Goal: Task Accomplishment & Management: Complete application form

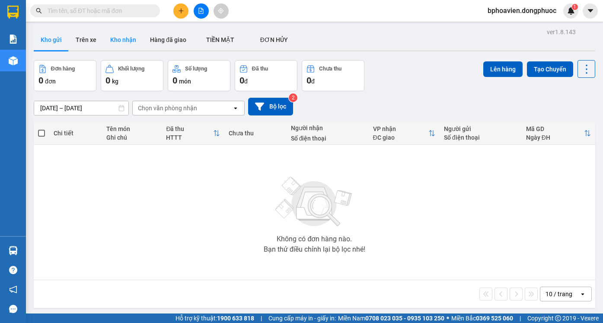
click at [133, 36] on button "Kho nhận" at bounding box center [123, 39] width 40 height 21
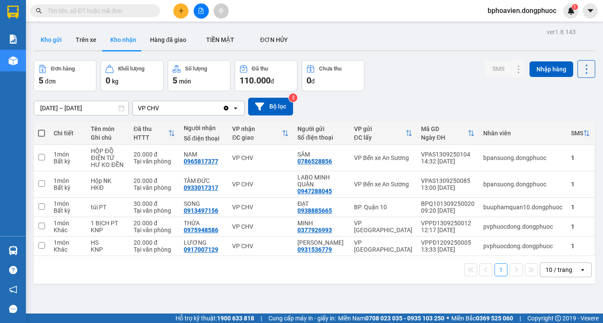
click at [52, 37] on button "Kho gửi" at bounding box center [51, 39] width 35 height 21
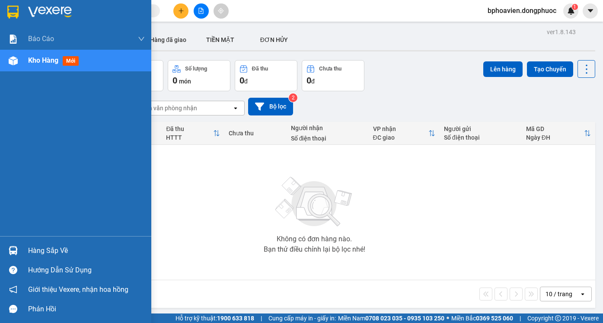
click at [35, 248] on div "Hàng sắp về" at bounding box center [86, 250] width 117 height 13
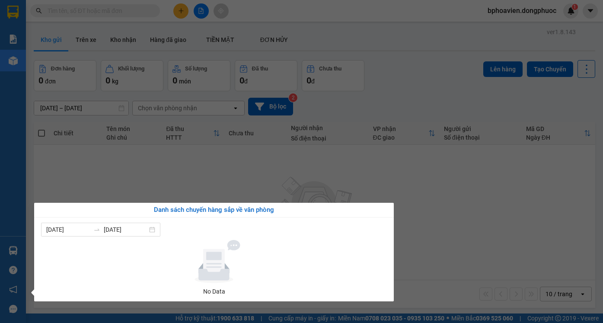
drag, startPoint x: 450, startPoint y: 172, endPoint x: 347, endPoint y: 222, distance: 114.4
click at [447, 173] on section "Kết quả tìm kiếm ( 0 ) Bộ lọc No Data bphoavien.dongphuoc 1 Báo cáo Mẫu 1: Báo …" at bounding box center [301, 161] width 603 height 323
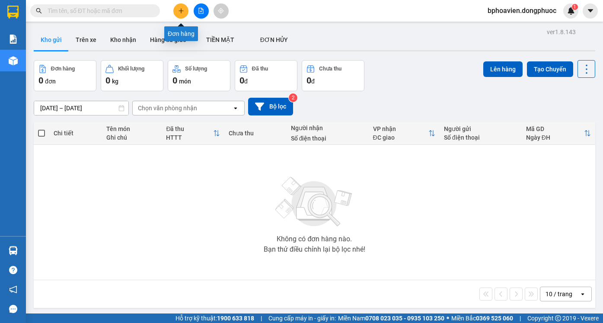
click at [178, 12] on icon "plus" at bounding box center [181, 11] width 6 height 6
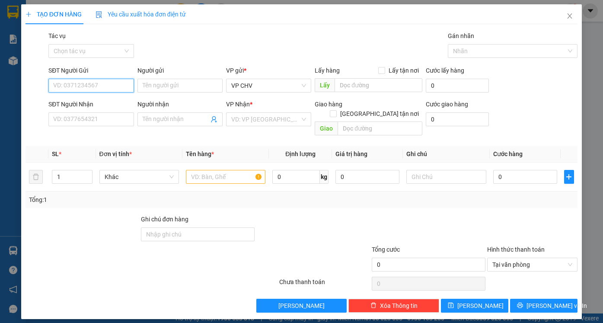
click at [83, 83] on input "SĐT Người Gửi" at bounding box center [90, 86] width 85 height 14
type input "0937808730"
click at [152, 84] on input "Người gửi" at bounding box center [179, 86] width 85 height 14
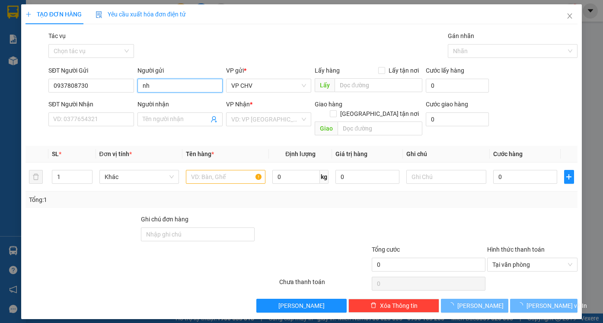
type input "n"
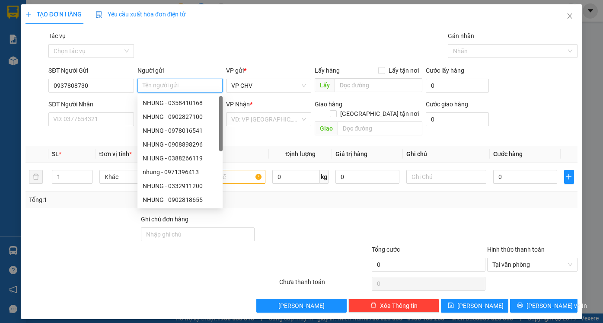
click at [156, 84] on input "Người gửi" at bounding box center [179, 86] width 85 height 14
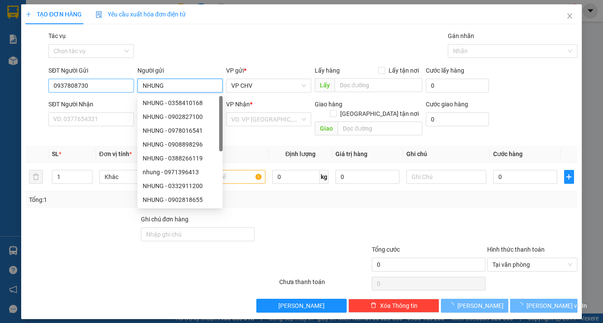
type input "NHUNG"
click at [105, 85] on input "0937808730" at bounding box center [90, 86] width 85 height 14
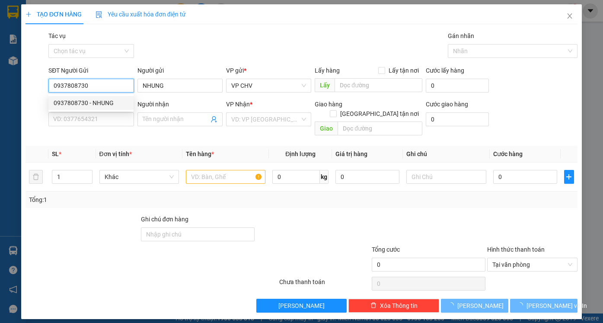
click at [108, 100] on div "0937808730 - NHUNG" at bounding box center [91, 103] width 75 height 10
type input "0938458023"
type input "MY"
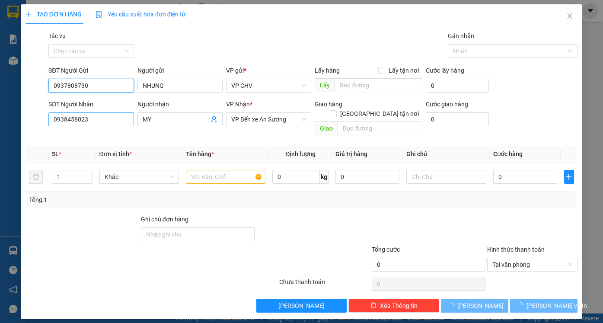
type input "20.000"
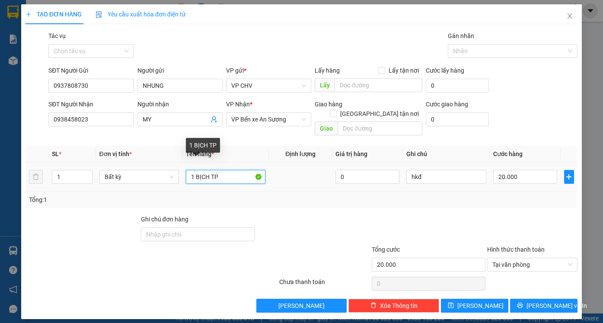
drag, startPoint x: 211, startPoint y: 168, endPoint x: 244, endPoint y: 165, distance: 32.5
click at [244, 170] on input "1 BỊCH TP" at bounding box center [225, 177] width 79 height 14
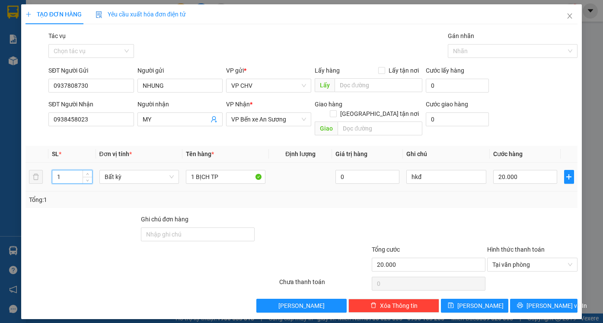
drag, startPoint x: 72, startPoint y: 164, endPoint x: 47, endPoint y: 164, distance: 25.1
click at [47, 164] on tr "1 Bất kỳ 1 BỊCH TP 0 hkđ 20.000" at bounding box center [301, 176] width 552 height 29
type input "2"
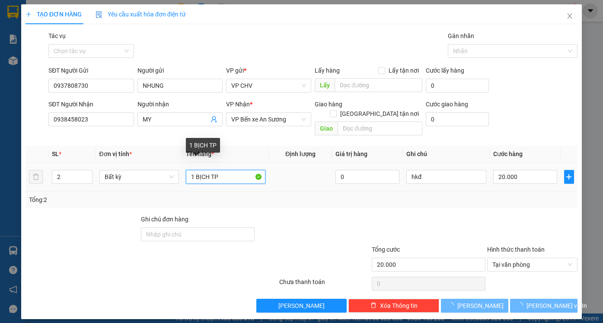
drag, startPoint x: 198, startPoint y: 168, endPoint x: 265, endPoint y: 173, distance: 67.6
click at [265, 173] on input "1 BỊCH TP" at bounding box center [225, 177] width 79 height 14
type input "1 BỌC"
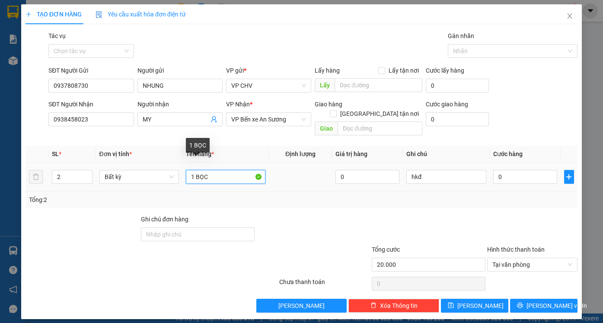
type input "0"
type input "1 BỌC"
type input "0"
type input "1 BỌC HỦ TIẾU"
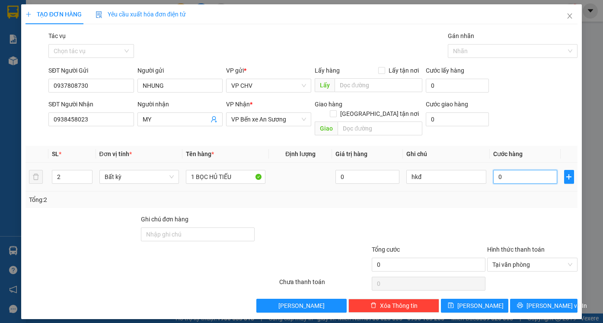
click at [546, 170] on input "0" at bounding box center [525, 177] width 64 height 14
type input "5"
type input "55"
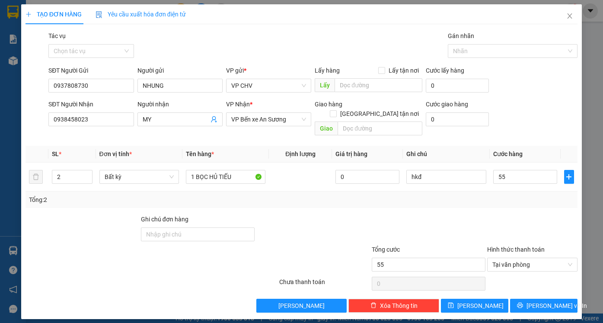
type input "55.000"
click at [537, 112] on div "SĐT Người Nhận 0938458023 Người nhận MY VP Nhận * VP Bến xe An Sương Giao hàng …" at bounding box center [313, 119] width 532 height 40
click at [530, 170] on input "55.000" at bounding box center [525, 177] width 64 height 14
type input "6"
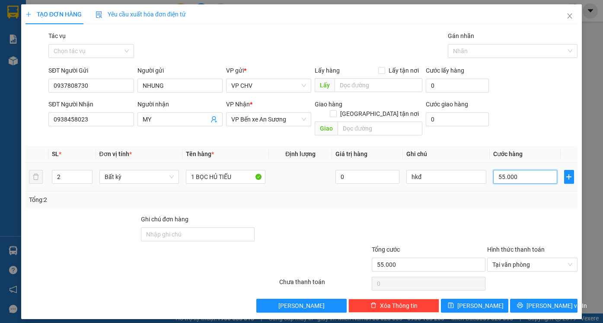
type input "6"
type input "65"
click at [514, 202] on div "Transit Pickup Surcharge Ids Transit Deliver Surcharge Ids Transit Deliver Surc…" at bounding box center [301, 171] width 552 height 281
type input "65.000"
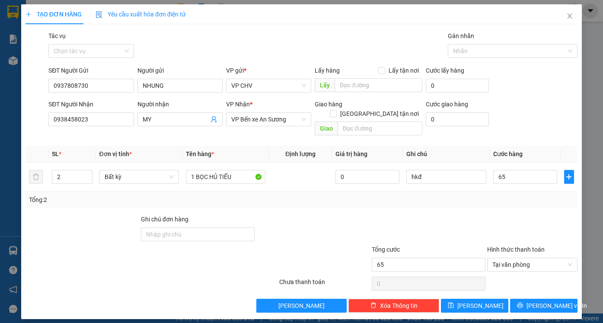
type input "65.000"
click at [551, 301] on span "[PERSON_NAME] và In" at bounding box center [556, 306] width 60 height 10
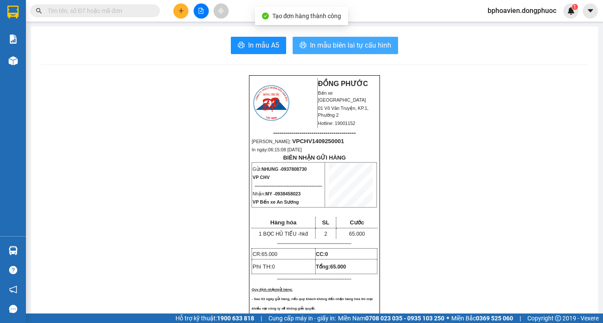
click at [317, 48] on span "In mẫu biên lai tự cấu hình" at bounding box center [350, 45] width 81 height 11
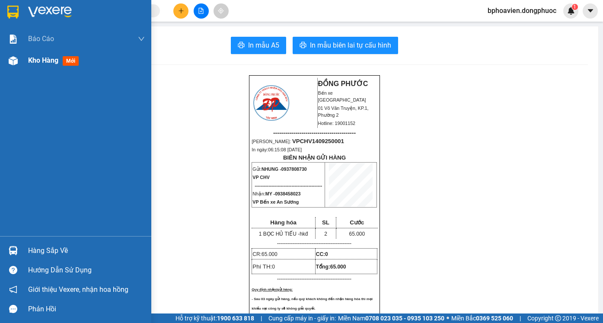
click at [27, 60] on div "Kho hàng mới" at bounding box center [75, 61] width 151 height 22
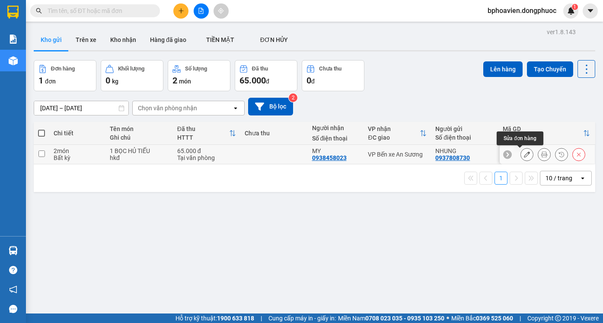
click at [524, 156] on icon at bounding box center [527, 154] width 6 height 6
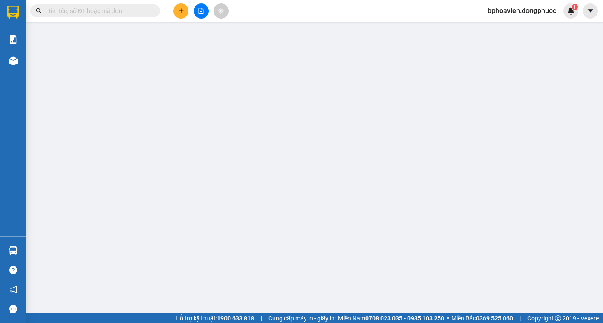
type input "0937808730"
type input "NHUNG"
type input "0938458023"
type input "MY"
type input "65.000"
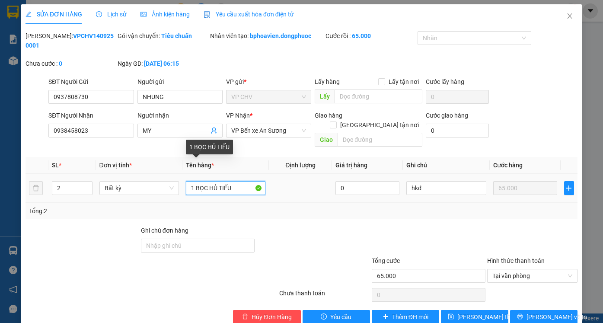
click at [193, 181] on input "1 BỌC HỦ TIẾU" at bounding box center [225, 188] width 79 height 14
type input "2 BỌC HỦ TIẾU"
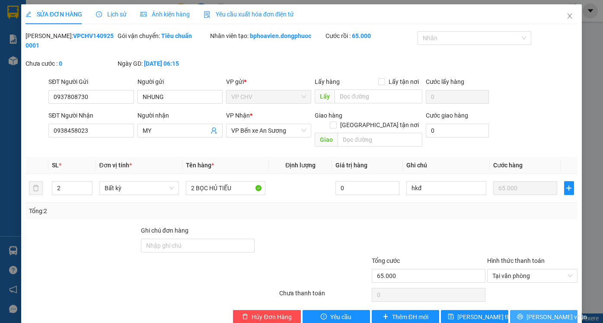
click at [535, 310] on button "[PERSON_NAME] và In" at bounding box center [543, 317] width 67 height 14
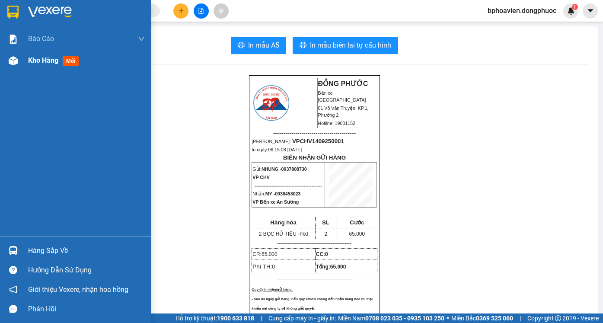
click at [40, 61] on span "Kho hàng" at bounding box center [43, 60] width 30 height 8
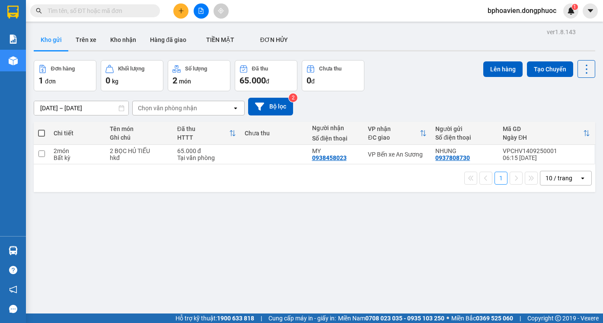
click at [489, 219] on div "ver 1.8.143 Kho gửi Trên xe Kho nhận Hàng đã giao TIỀN MẶT ĐƠN HỦY Đơn hàng 1…" at bounding box center [314, 187] width 568 height 323
click at [270, 157] on td at bounding box center [273, 154] width 67 height 19
checkbox input "true"
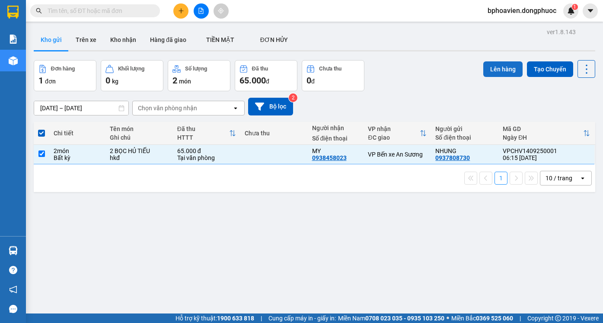
click at [499, 68] on button "Lên hàng" at bounding box center [502, 69] width 39 height 16
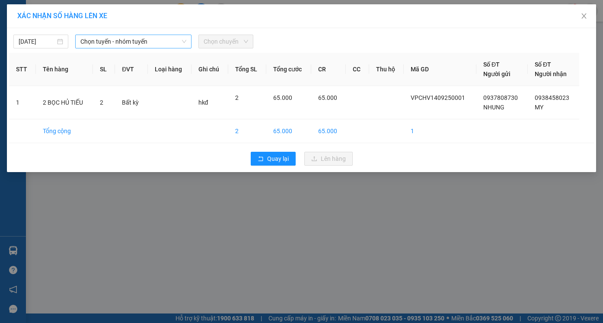
click at [98, 43] on span "Chọn tuyến - nhóm tuyến" at bounding box center [133, 41] width 106 height 13
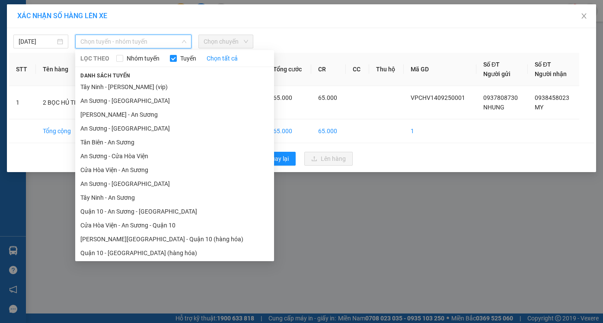
click at [121, 170] on li "Cửa Hòa Viện - An Sương" at bounding box center [174, 170] width 199 height 14
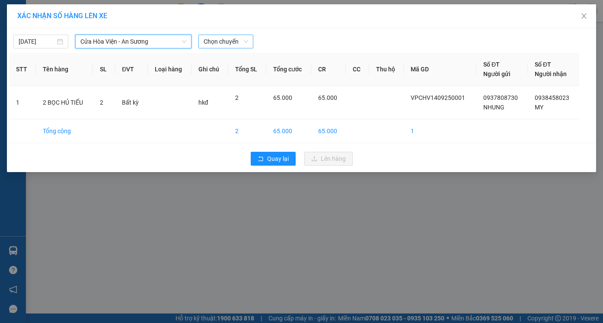
click at [226, 40] on span "Chọn chuyến" at bounding box center [225, 41] width 44 height 13
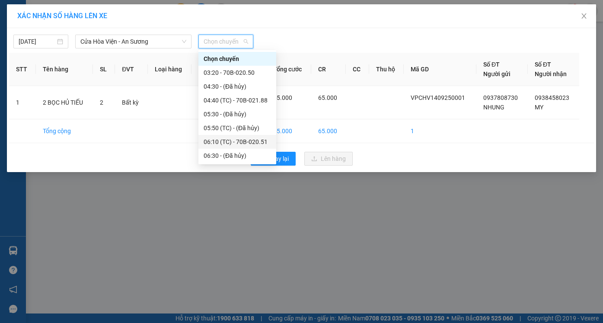
click at [220, 140] on div "06:10 (TC) - 70B-020.51" at bounding box center [236, 142] width 67 height 10
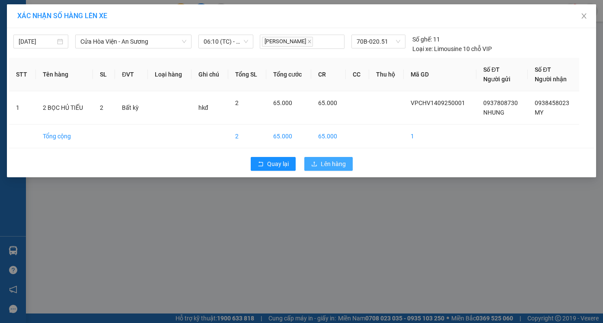
click at [329, 164] on span "Lên hàng" at bounding box center [333, 164] width 25 height 10
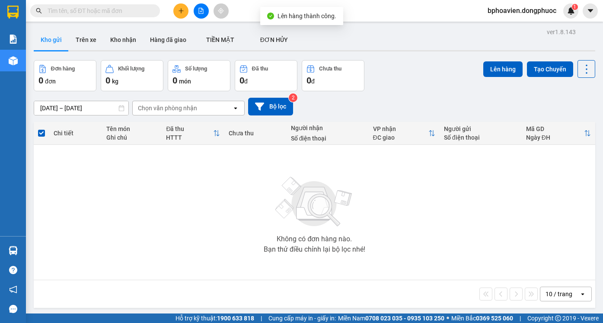
click at [264, 204] on div "Không có đơn hàng nào. Bạn thử điều chỉnh lại bộ lọc nhé!" at bounding box center [314, 212] width 553 height 130
click at [180, 12] on icon "plus" at bounding box center [181, 11] width 6 height 6
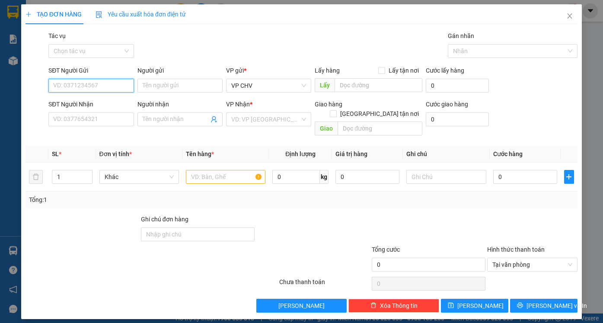
click at [90, 81] on input "SĐT Người Gửi" at bounding box center [90, 86] width 85 height 14
click at [77, 83] on input "SĐT Người Gửi" at bounding box center [90, 86] width 85 height 14
click at [72, 85] on input "SĐT Người Gửi" at bounding box center [90, 86] width 85 height 14
click at [96, 102] on div "0913600140 - TÂN" at bounding box center [91, 103] width 75 height 10
type input "0913600140"
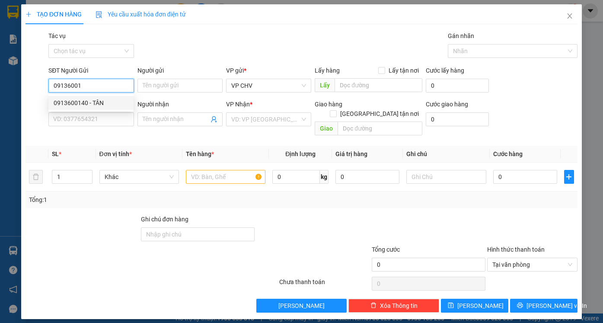
type input "TÂN"
type input "0877156750"
type input "THỦY"
type input "25.000"
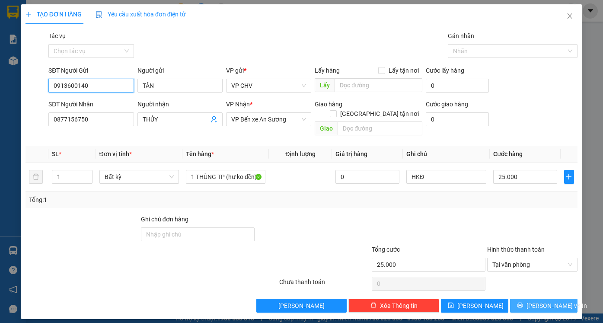
type input "0913600140"
click at [550, 301] on span "[PERSON_NAME] và In" at bounding box center [556, 306] width 60 height 10
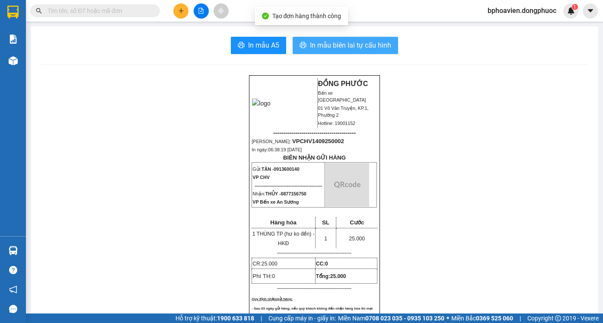
click at [344, 48] on span "In mẫu biên lai tự cấu hình" at bounding box center [350, 45] width 81 height 11
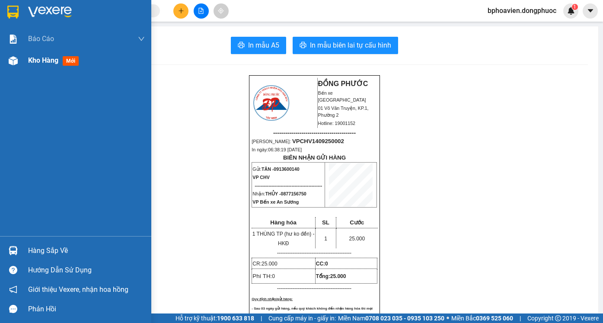
click at [28, 61] on div "Kho hàng mới" at bounding box center [75, 61] width 151 height 22
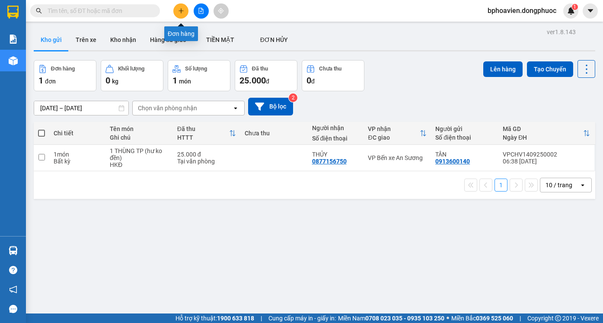
click at [185, 13] on button at bounding box center [180, 10] width 15 height 15
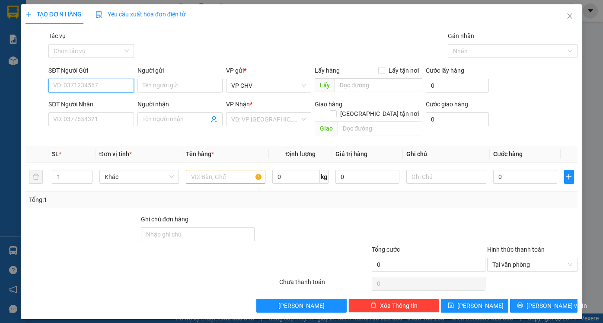
click at [113, 86] on input "SĐT Người Gửi" at bounding box center [90, 86] width 85 height 14
click at [92, 103] on div "0968490739 - THÚY" at bounding box center [91, 103] width 75 height 10
type input "0968490739"
type input "THÚY"
type input "0973095604"
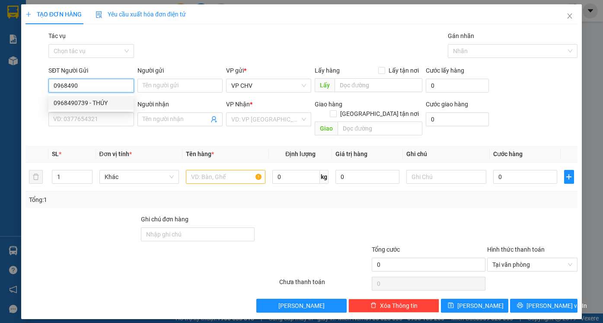
type input "TRANG"
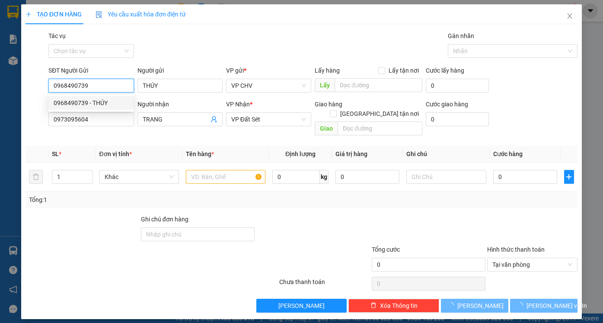
type input "25.000"
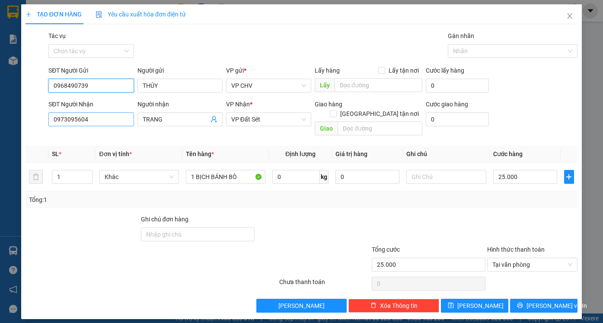
type input "0968490739"
drag, startPoint x: 115, startPoint y: 123, endPoint x: 0, endPoint y: 118, distance: 115.0
click at [0, 118] on div "TẠO ĐƠN HÀNG Yêu cầu xuất hóa đơn điện tử Transit Pickup Surcharge Ids Transit …" at bounding box center [301, 161] width 603 height 323
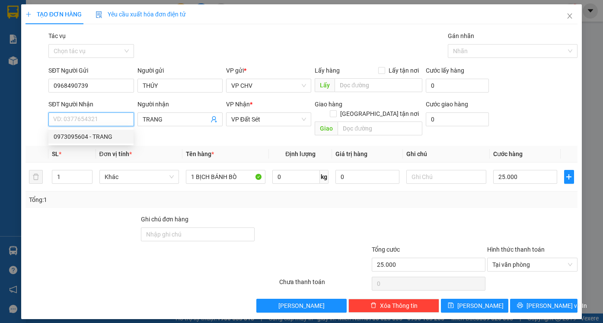
click at [94, 137] on div "0973095604 - TRANG" at bounding box center [91, 137] width 75 height 10
drag, startPoint x: 97, startPoint y: 119, endPoint x: 16, endPoint y: 119, distance: 81.6
click at [16, 119] on div "TẠO ĐƠN HÀNG Yêu cầu xuất hóa đơn điện tử Transit Pickup Surcharge Ids Transit …" at bounding box center [301, 161] width 603 height 323
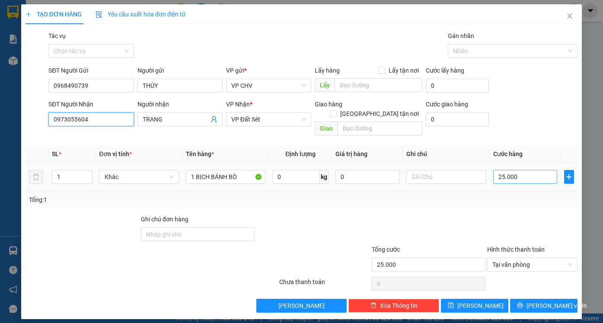
type input "0973055604"
click at [528, 170] on input "25.000" at bounding box center [525, 177] width 64 height 14
type input "2"
type input "20"
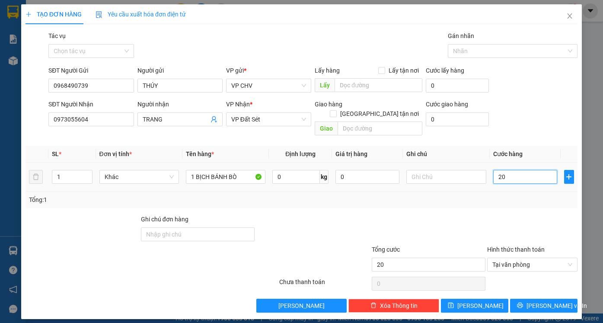
type input "20"
type input "20.000"
click at [530, 200] on div "Transit Pickup Surcharge Ids Transit Deliver Surcharge Ids Transit Deliver Surc…" at bounding box center [301, 171] width 552 height 281
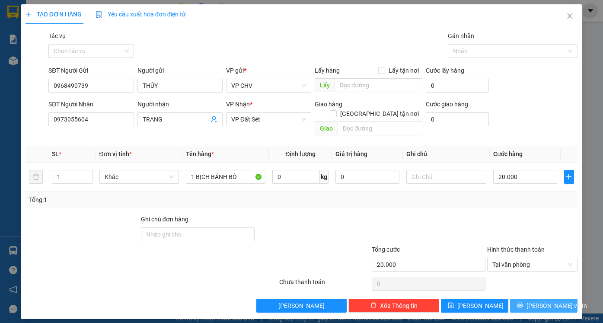
drag, startPoint x: 553, startPoint y: 299, endPoint x: 549, endPoint y: 292, distance: 7.0
click at [553, 301] on span "[PERSON_NAME] và In" at bounding box center [556, 306] width 60 height 10
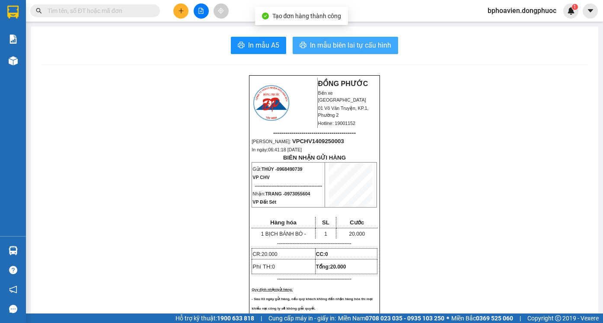
click at [327, 47] on span "In mẫu biên lai tự cấu hình" at bounding box center [350, 45] width 81 height 11
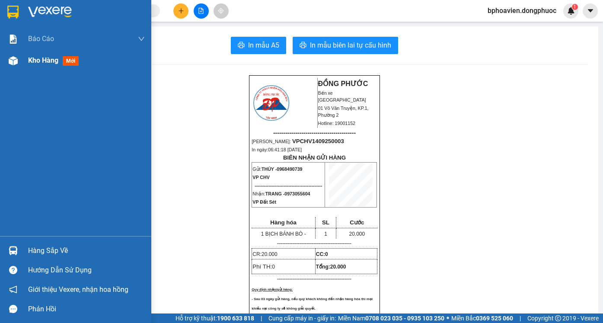
click at [38, 64] on span "Kho hàng" at bounding box center [43, 60] width 30 height 8
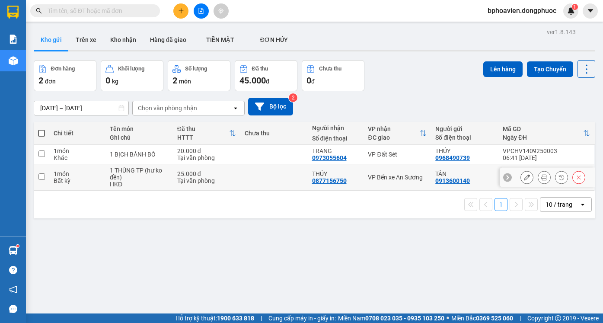
drag, startPoint x: 275, startPoint y: 182, endPoint x: 275, endPoint y: 175, distance: 7.3
click at [275, 181] on td at bounding box center [273, 177] width 67 height 26
checkbox input "true"
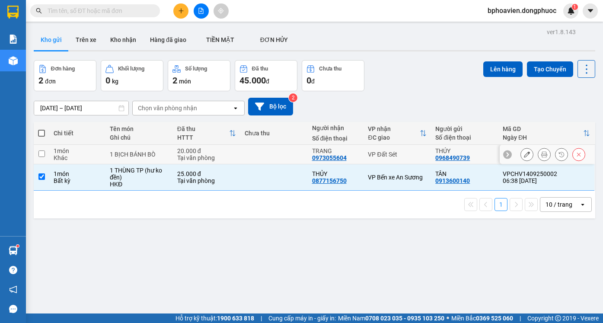
click at [275, 159] on td at bounding box center [273, 154] width 67 height 19
checkbox input "true"
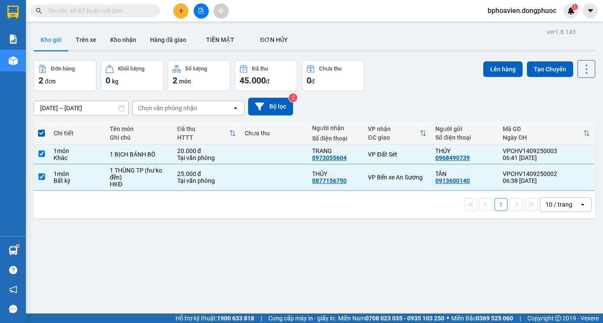
click at [174, 7] on button at bounding box center [180, 10] width 15 height 15
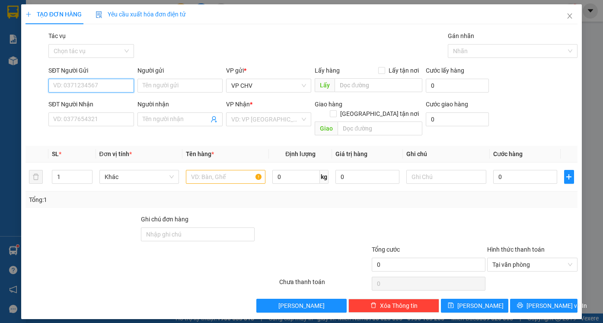
click at [69, 86] on input "SĐT Người Gửi" at bounding box center [90, 86] width 85 height 14
click at [81, 85] on input "SĐT Người Gửi" at bounding box center [90, 86] width 85 height 14
type input "0389662585"
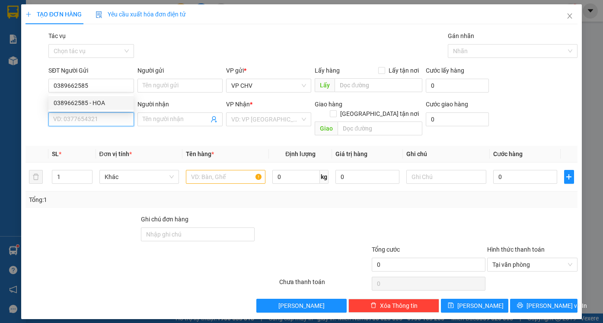
click at [96, 121] on input "SĐT Người Nhận" at bounding box center [90, 119] width 85 height 14
type input "0349256824"
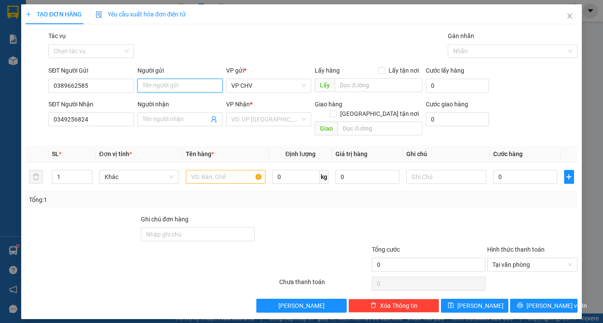
click at [168, 80] on input "Người gửi" at bounding box center [179, 86] width 85 height 14
type input "PHỤNG"
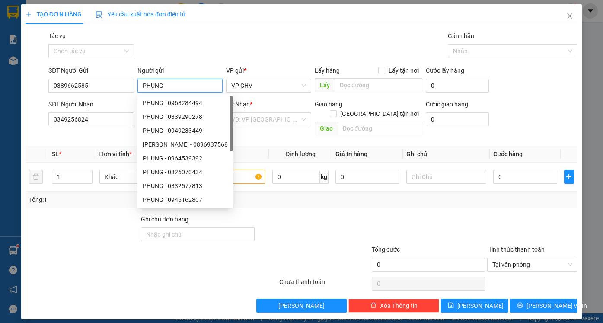
click at [170, 121] on div "PHỤNG - 0339290278" at bounding box center [185, 117] width 85 height 10
type input "0339290278"
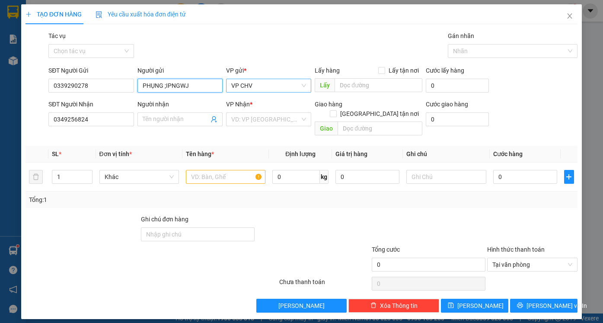
drag, startPoint x: 163, startPoint y: 87, endPoint x: 229, endPoint y: 92, distance: 65.4
click at [229, 92] on div "SĐT Người Gửi 0339290278 Người gửi PHỤNG ;IPNGWJ PHỤNG ;IPNGWJ VP gửi * VP CHV …" at bounding box center [313, 81] width 532 height 30
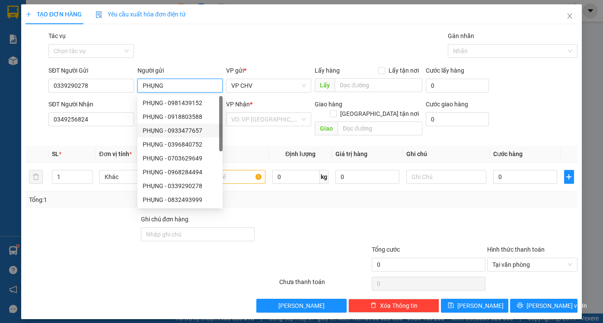
type input "PHỤNG"
click at [254, 129] on div "VP Nhận * VD: VP Sài Gòn" at bounding box center [268, 114] width 85 height 30
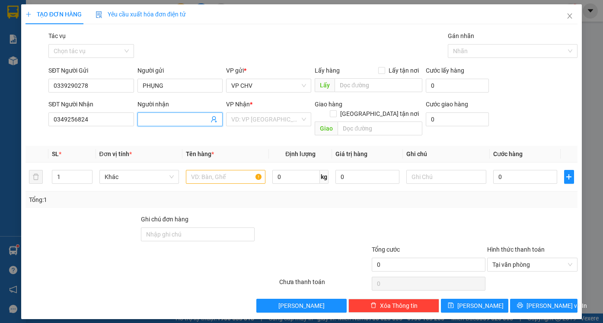
click at [177, 123] on input "Người nhận" at bounding box center [176, 119] width 66 height 10
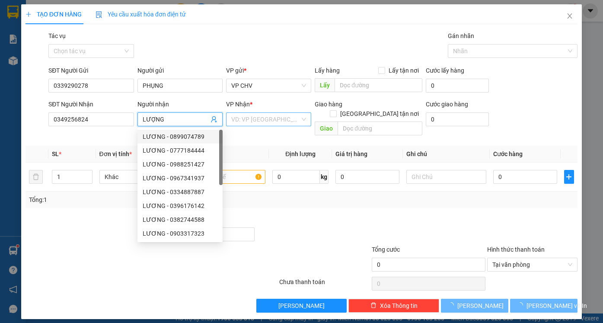
type input "LƯỢNG"
click at [261, 124] on input "search" at bounding box center [265, 119] width 69 height 13
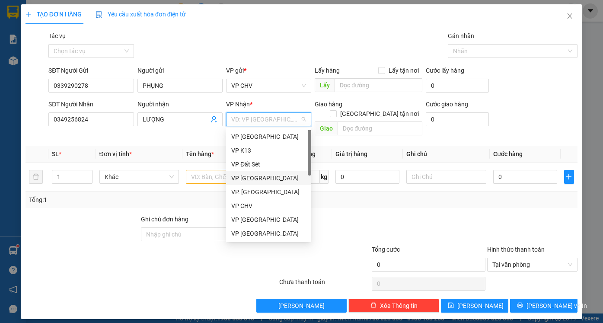
click at [265, 181] on div "VP [GEOGRAPHIC_DATA]" at bounding box center [268, 178] width 75 height 10
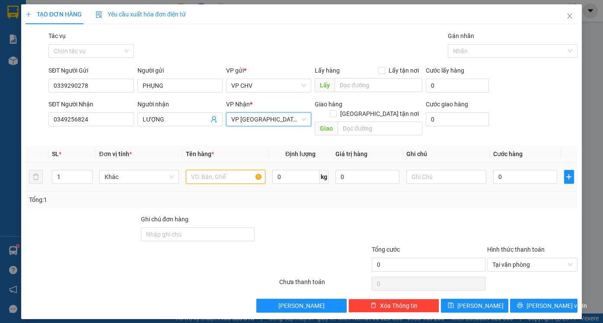
click at [213, 170] on input "text" at bounding box center [225, 177] width 79 height 14
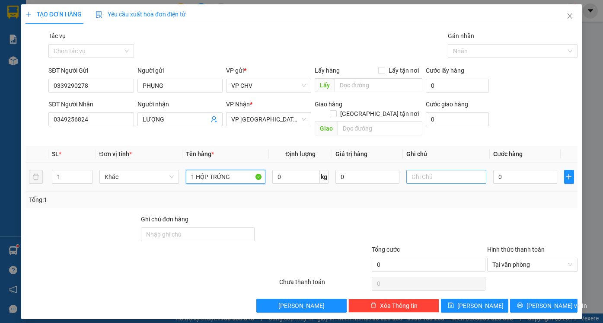
type input "1 HỘP TRỨNG"
click at [448, 170] on input "text" at bounding box center [445, 177] width 79 height 14
type input "BỂ KO ĐỀN)"
click at [515, 170] on input "0" at bounding box center [525, 177] width 64 height 14
type input "2"
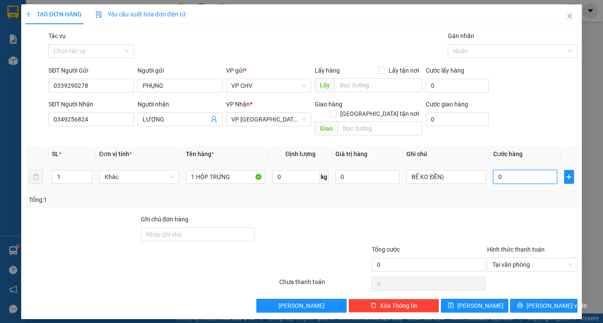
type input "2"
type input "20"
type input "20.000"
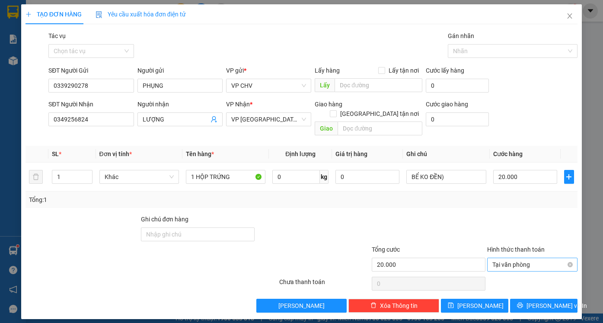
drag, startPoint x: 505, startPoint y: 200, endPoint x: 522, endPoint y: 261, distance: 62.7
click at [505, 202] on div "Transit Pickup Surcharge Ids Transit Deliver Surcharge Ids Transit Deliver Surc…" at bounding box center [301, 171] width 552 height 281
click at [537, 301] on span "[PERSON_NAME] và In" at bounding box center [556, 306] width 60 height 10
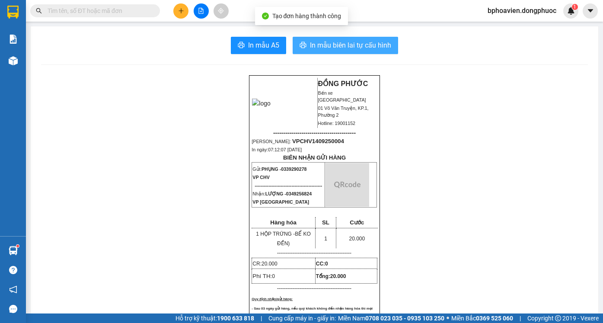
click at [350, 51] on button "In mẫu biên lai tự cấu hình" at bounding box center [344, 45] width 105 height 17
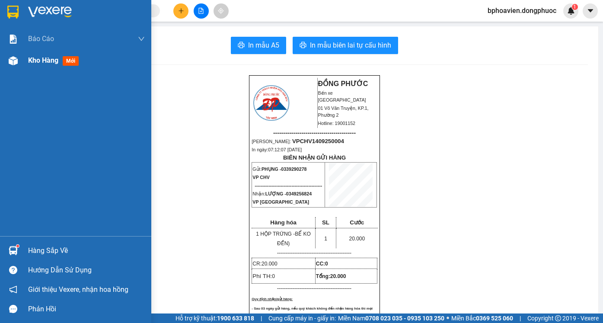
click at [34, 61] on span "Kho hàng" at bounding box center [43, 60] width 30 height 8
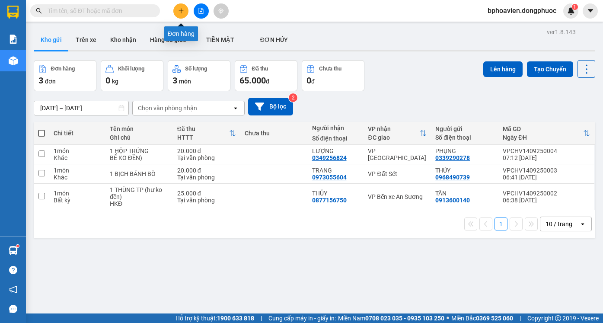
click at [181, 7] on button at bounding box center [180, 10] width 15 height 15
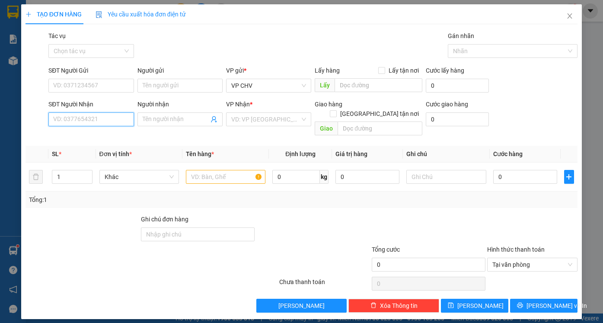
click at [95, 118] on input "SĐT Người Nhận" at bounding box center [90, 119] width 85 height 14
click at [97, 137] on div "0918708299 - LAB ĐẮC" at bounding box center [91, 137] width 75 height 10
type input "0918708299"
type input "LAB ĐẮC"
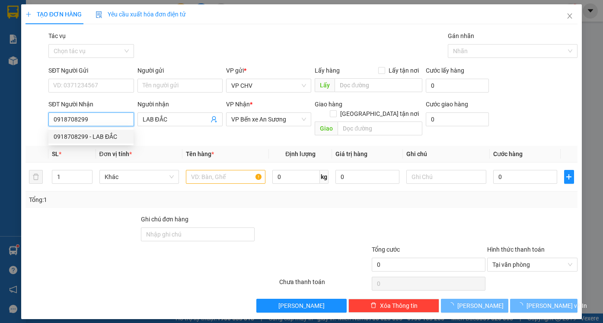
type input "20.000"
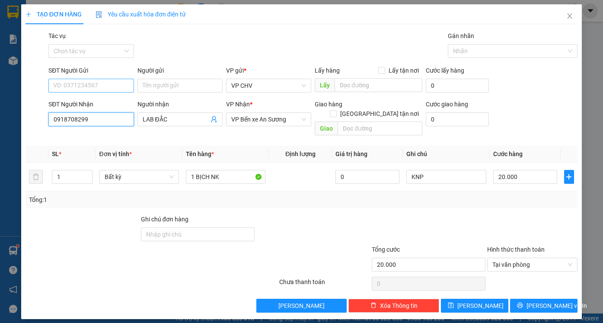
type input "0918708299"
click at [100, 83] on input "SĐT Người Gửi" at bounding box center [90, 86] width 85 height 14
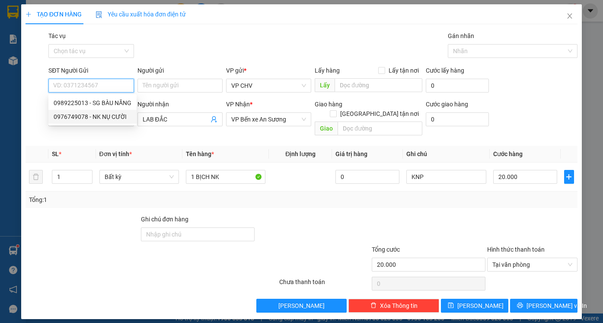
click at [120, 115] on div "0976749078 - NK NỤ CƯỜI" at bounding box center [93, 117] width 78 height 10
type input "0976749078"
type input "NK NỤ CƯỜI"
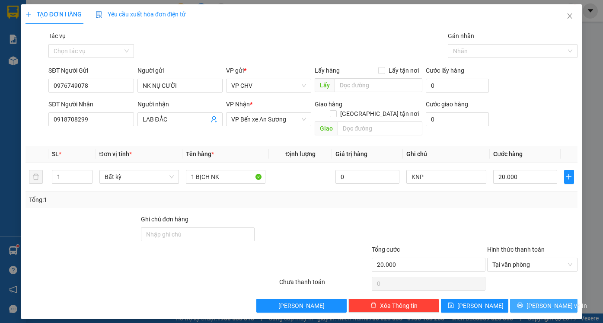
click at [542, 301] on span "[PERSON_NAME] và In" at bounding box center [556, 306] width 60 height 10
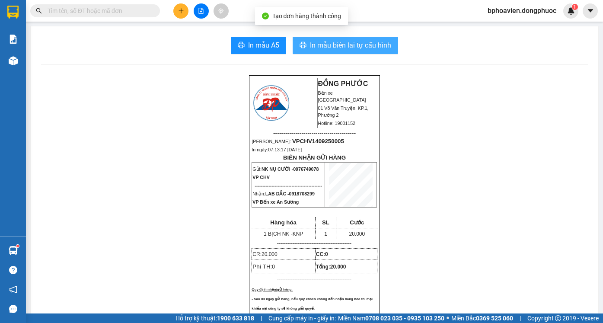
click at [338, 49] on span "In mẫu biên lai tự cấu hình" at bounding box center [350, 45] width 81 height 11
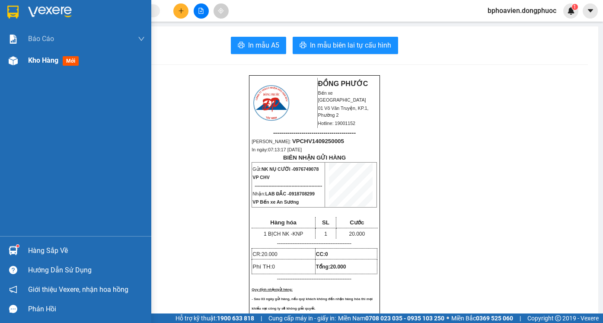
click at [31, 64] on span "Kho hàng" at bounding box center [43, 60] width 30 height 8
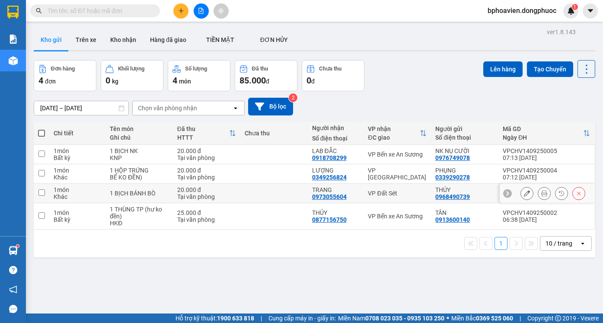
click at [308, 195] on td "TRANG 0973055604" at bounding box center [336, 193] width 56 height 19
checkbox input "true"
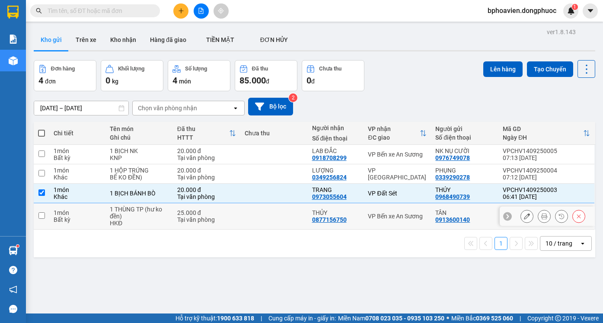
click at [284, 214] on td at bounding box center [273, 216] width 67 height 26
checkbox input "true"
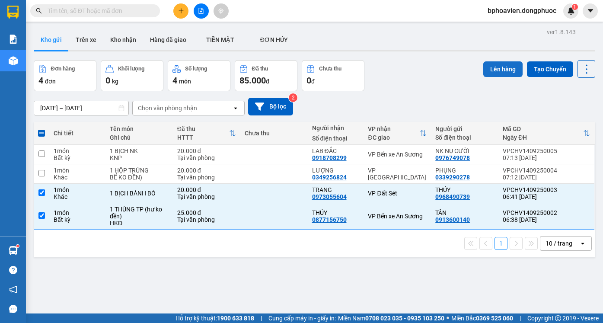
click at [498, 66] on button "Lên hàng" at bounding box center [502, 69] width 39 height 16
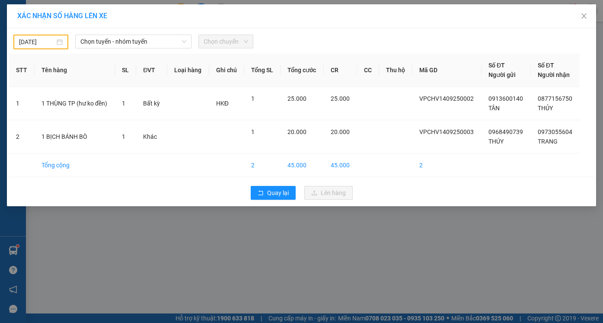
click at [37, 41] on input "[DATE]" at bounding box center [37, 42] width 36 height 10
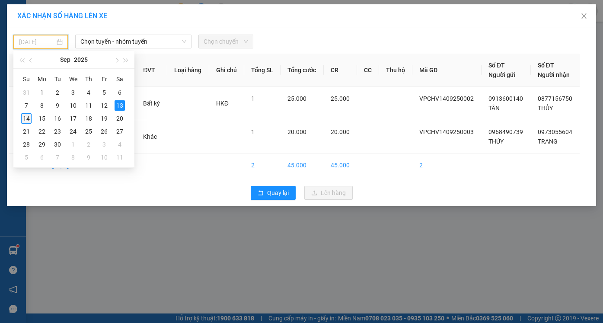
click at [29, 119] on div "14" at bounding box center [26, 118] width 10 height 10
type input "14/09/2025"
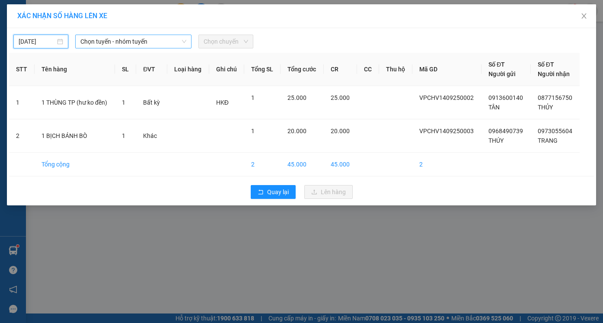
click at [112, 42] on span "Chọn tuyến - nhóm tuyến" at bounding box center [133, 41] width 106 height 13
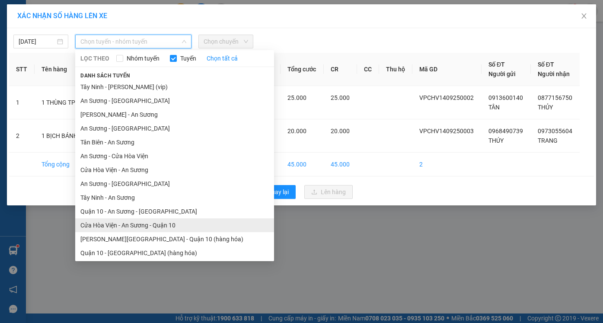
click at [133, 223] on li "Cửa Hòa Viện - An Sương - Quận 10" at bounding box center [174, 225] width 199 height 14
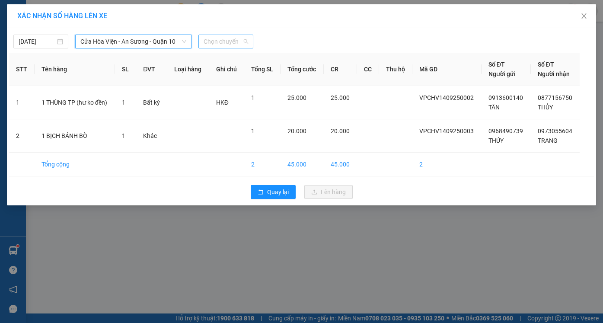
click at [215, 40] on span "Chọn chuyến" at bounding box center [225, 41] width 44 height 13
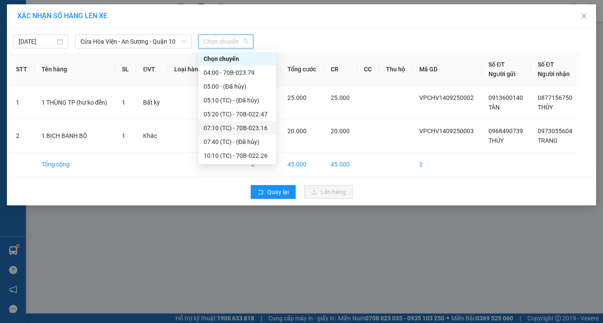
click at [231, 129] on div "07:10 (TC) - 70B-023.16" at bounding box center [236, 128] width 67 height 10
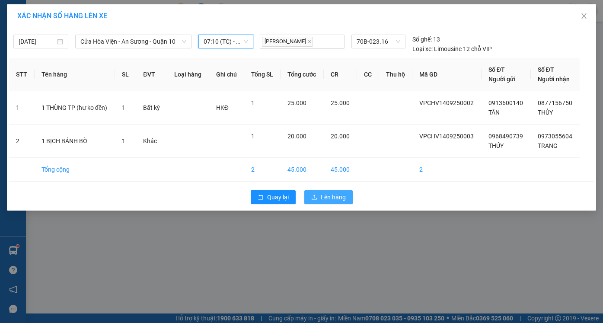
click at [328, 194] on span "Lên hàng" at bounding box center [333, 197] width 25 height 10
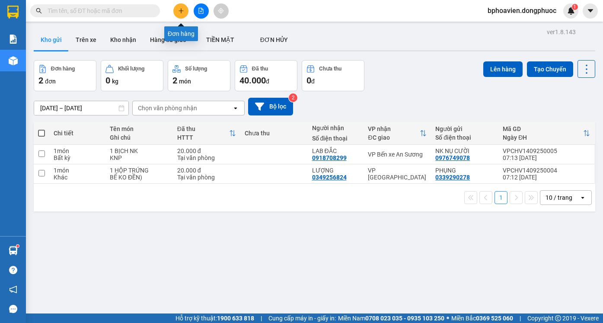
click at [182, 14] on button at bounding box center [180, 10] width 15 height 15
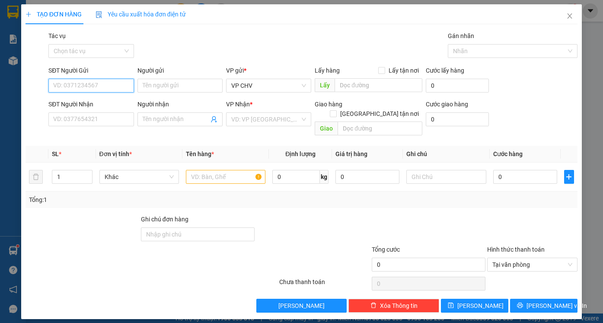
click at [109, 83] on input "SĐT Người Gửi" at bounding box center [90, 86] width 85 height 14
click at [99, 103] on div "0934007048 - THANH" at bounding box center [91, 103] width 75 height 10
type input "0934007048"
type input "THANH"
type input "0932525315"
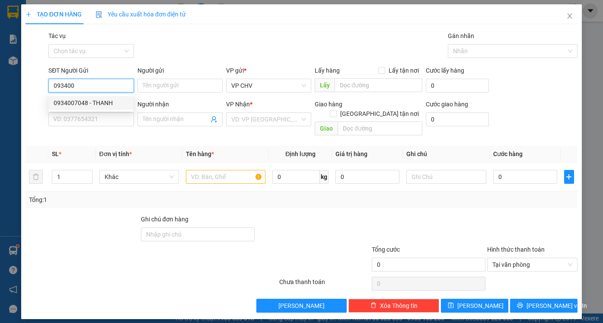
type input "PHƯƠNG"
type input "20.000"
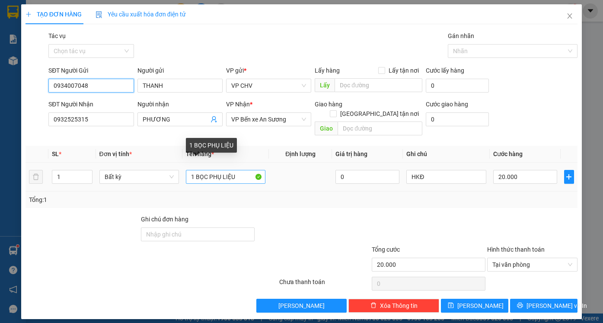
type input "0934007048"
drag, startPoint x: 206, startPoint y: 169, endPoint x: 243, endPoint y: 170, distance: 37.6
click at [243, 170] on input "1 BỌC PHỤ LIỆU" at bounding box center [225, 177] width 79 height 14
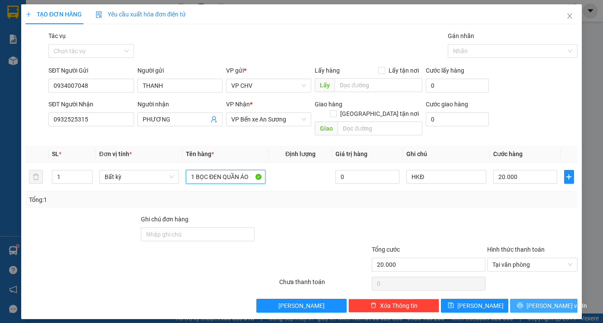
type input "1 BỌC ĐEN QUẦN ÁO"
click at [536, 299] on button "[PERSON_NAME] và In" at bounding box center [543, 306] width 67 height 14
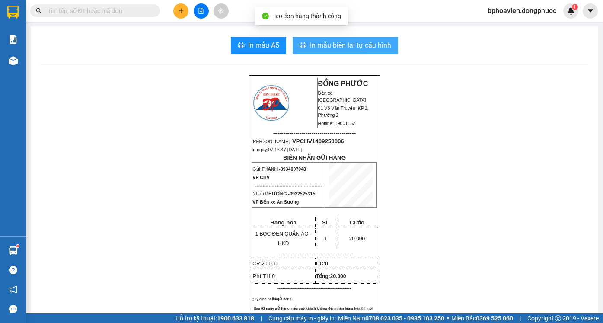
click at [335, 49] on span "In mẫu biên lai tự cấu hình" at bounding box center [350, 45] width 81 height 11
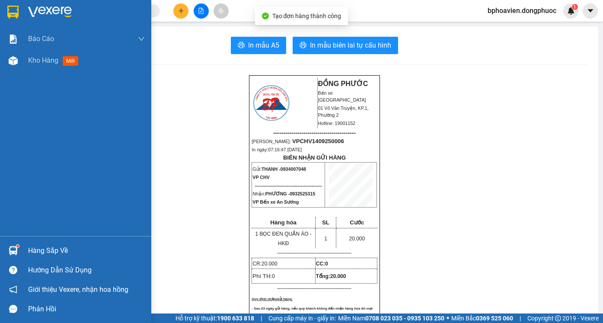
click at [41, 64] on span "Kho hàng" at bounding box center [43, 60] width 30 height 8
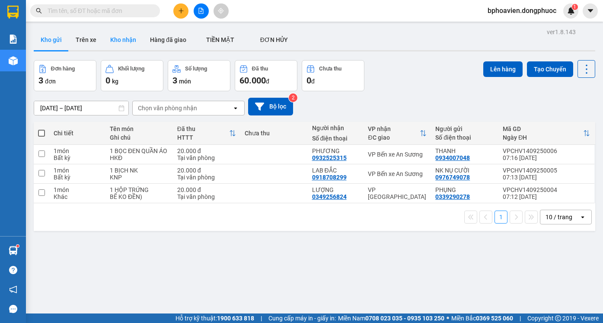
click at [122, 37] on button "Kho nhận" at bounding box center [123, 39] width 40 height 21
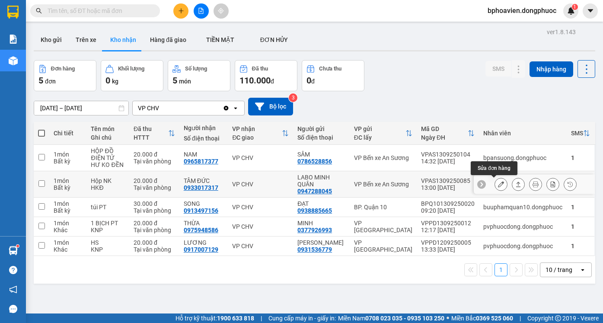
click at [498, 183] on icon at bounding box center [501, 184] width 6 height 6
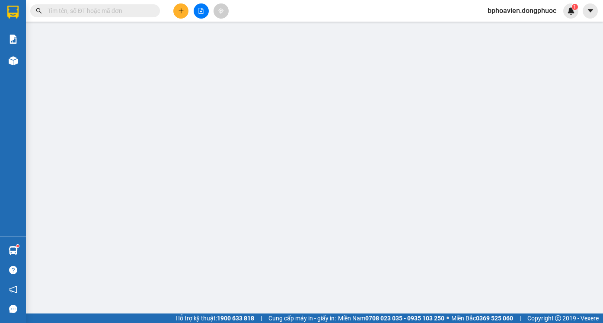
type input "0947288045"
type input "LABO MINH QUÂN"
type input "0933017317"
type input "TÂM ĐỨC"
type input "20.000"
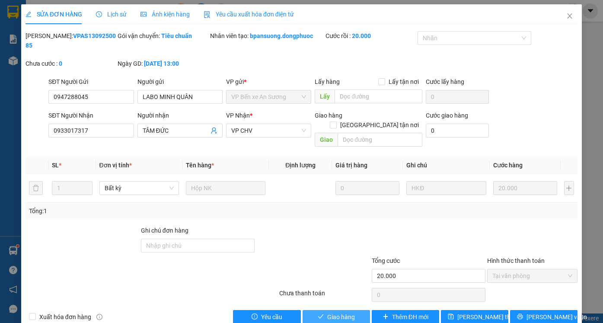
click at [342, 312] on span "Giao hàng" at bounding box center [341, 317] width 28 height 10
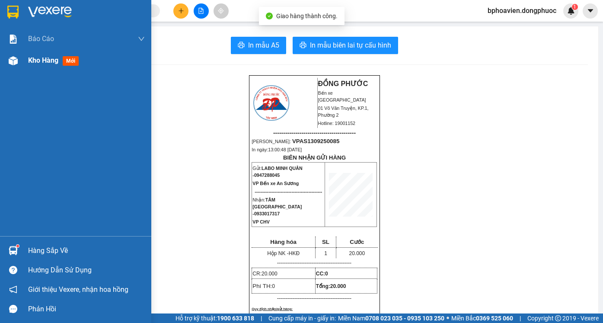
click at [40, 57] on span "Kho hàng" at bounding box center [43, 60] width 30 height 8
